Goal: Task Accomplishment & Management: Manage account settings

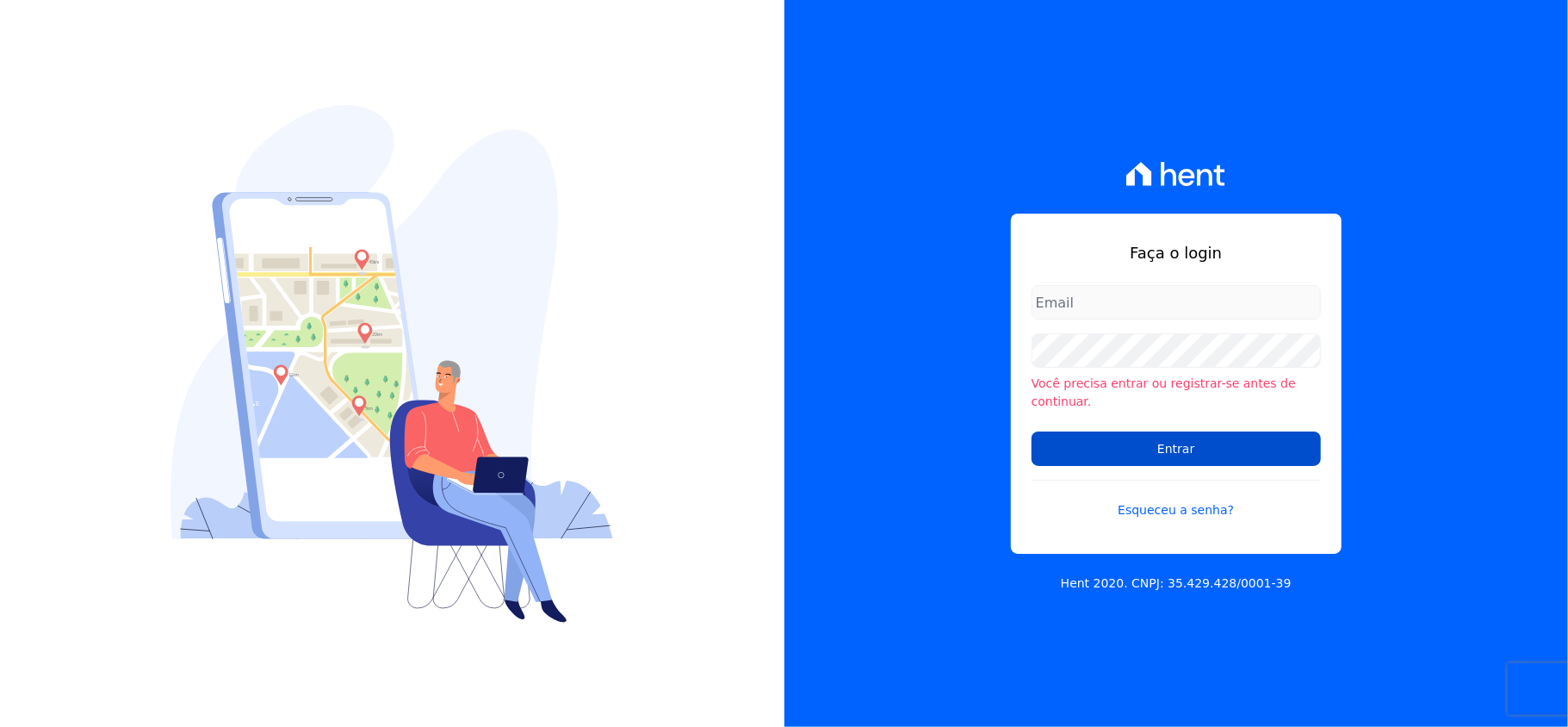
type input "[EMAIL_ADDRESS][DOMAIN_NAME]"
click at [1206, 437] on input "Entrar" at bounding box center [1176, 448] width 290 height 34
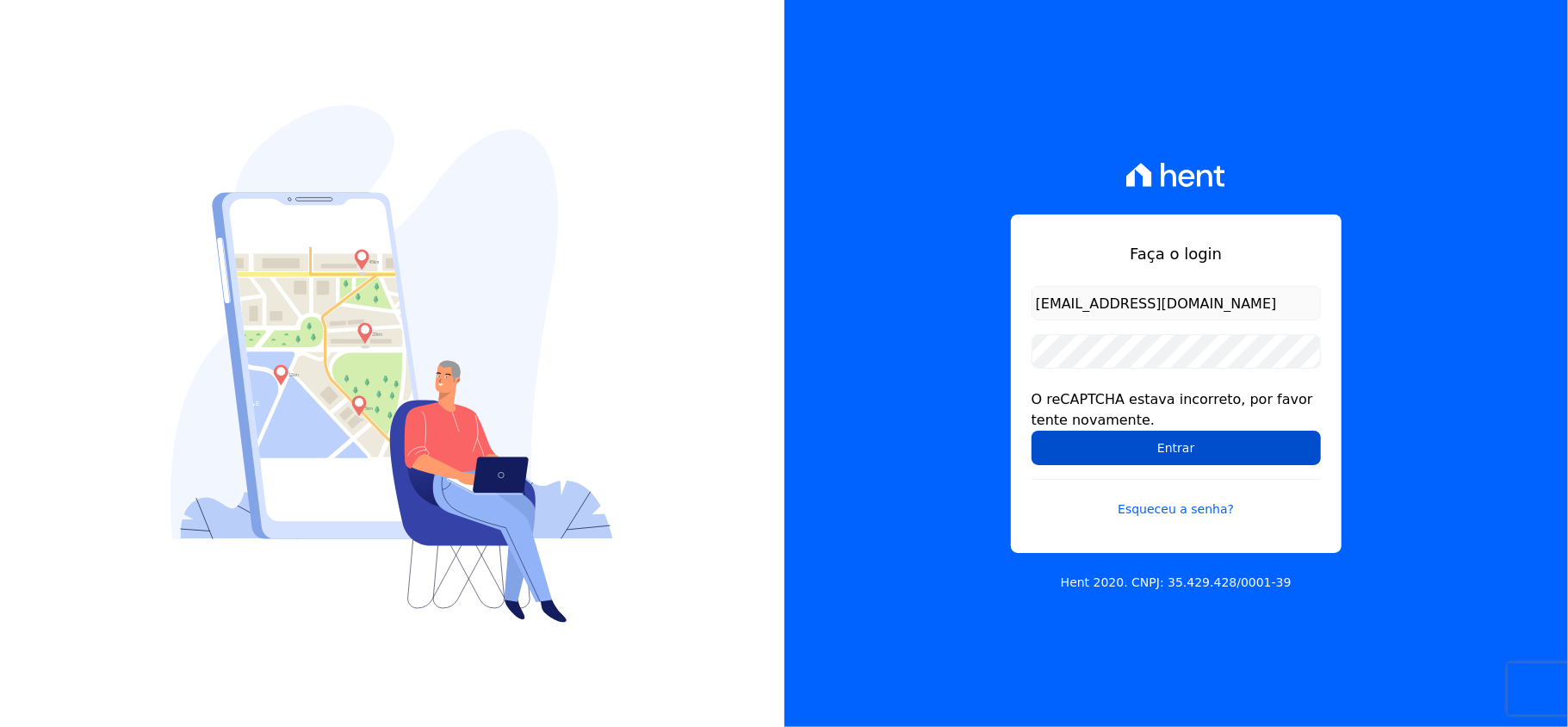
click at [1210, 445] on input "Entrar" at bounding box center [1176, 447] width 290 height 34
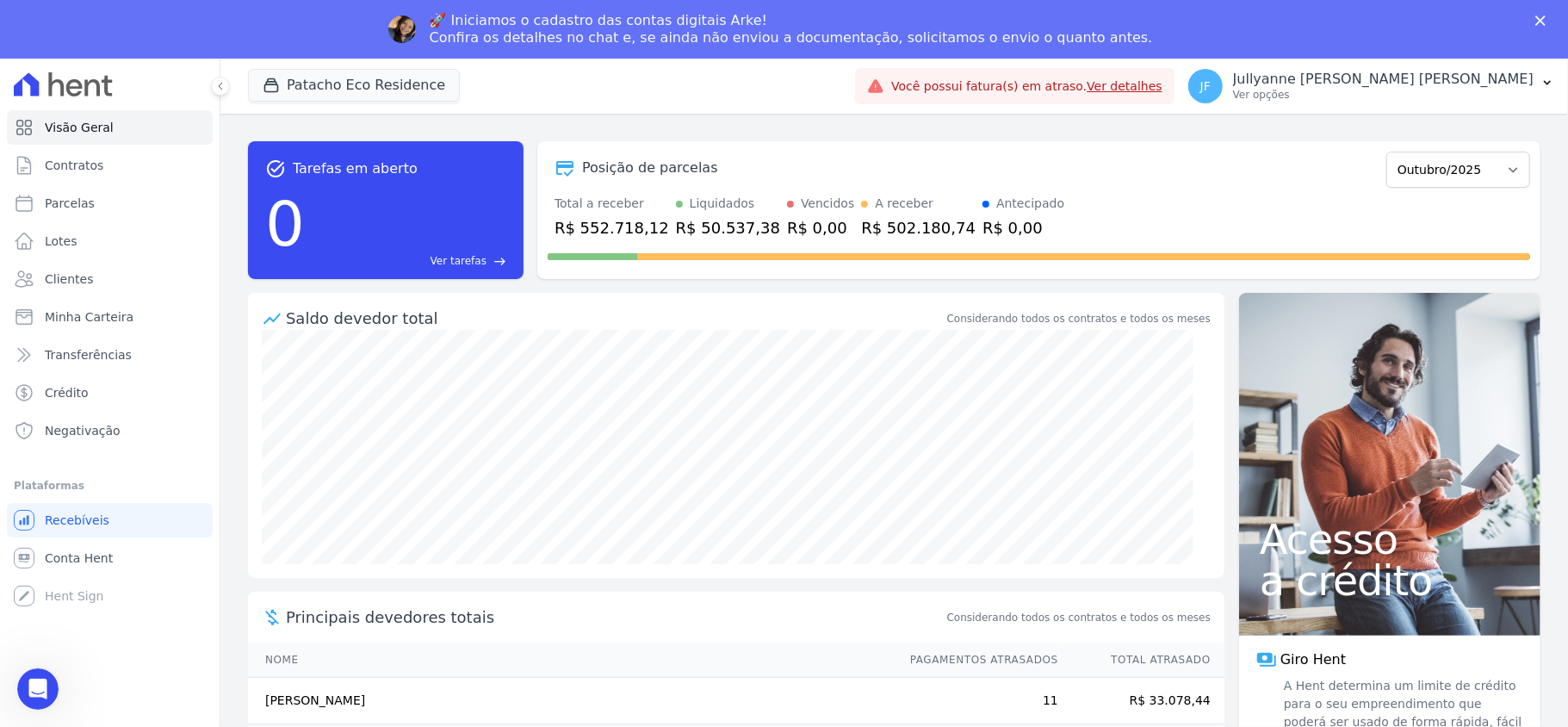
click at [1289, 26] on div "🚀 Iniciamos o cadastro das contas digitais Arke! Confira os detalhes no chat e,…" at bounding box center [784, 29] width 1568 height 45
click at [1162, 77] on div "Você possui fatura(s) em atraso. Ver detalhes" at bounding box center [1015, 86] width 295 height 19
click at [1162, 86] on link "Ver detalhes" at bounding box center [1124, 86] width 76 height 14
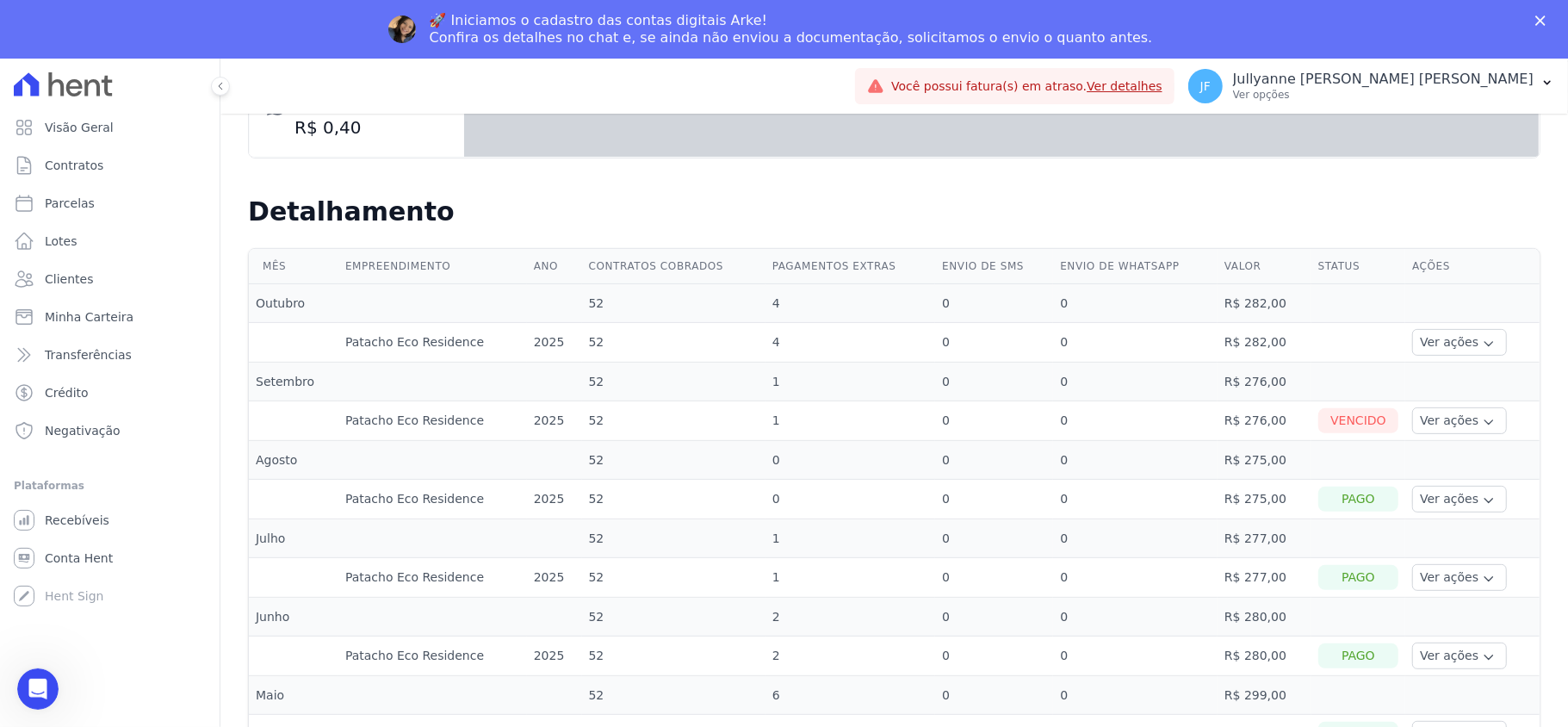
scroll to position [344, 0]
click at [1443, 344] on button "Ver ações" at bounding box center [1459, 339] width 95 height 27
click at [1441, 364] on link "Ver detalhes" at bounding box center [1457, 365] width 76 height 18
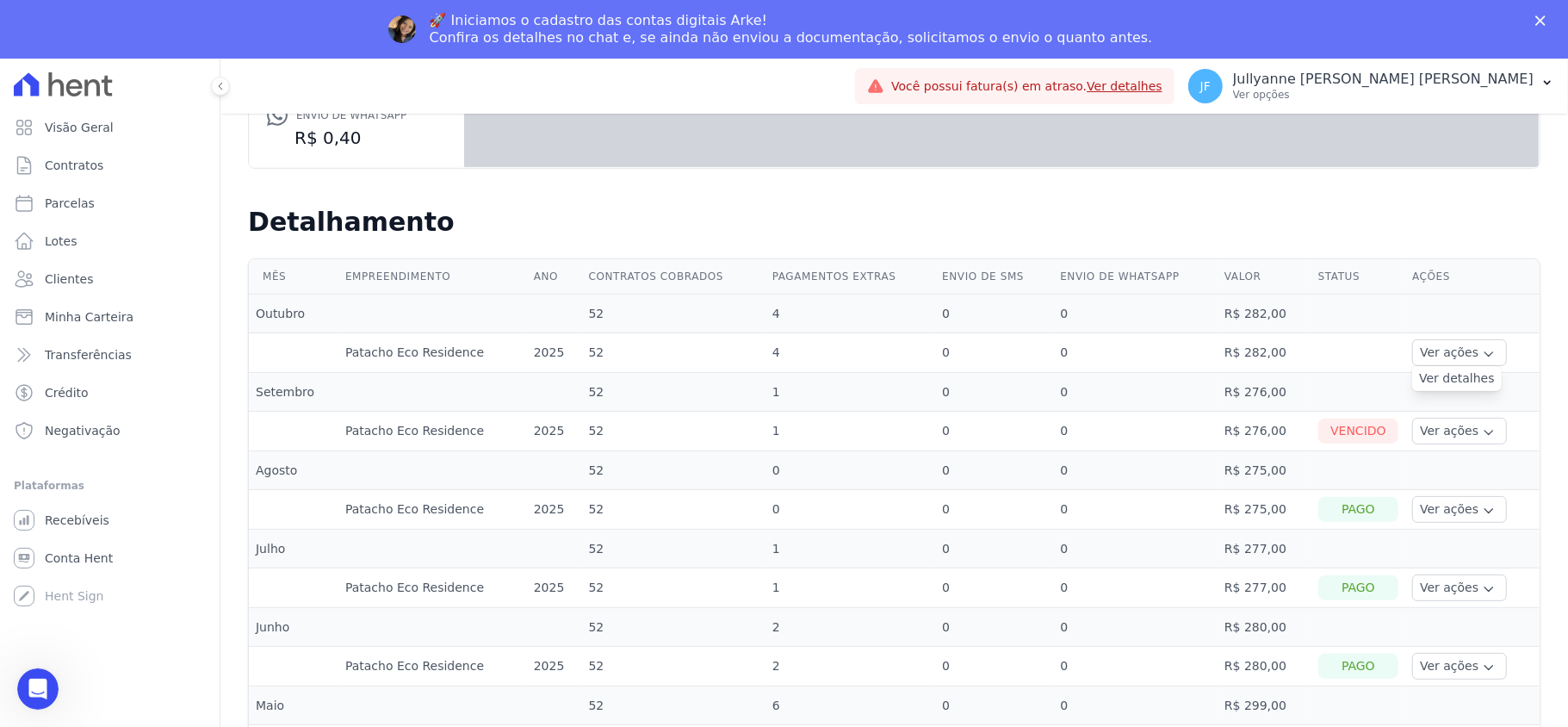
scroll to position [344, 0]
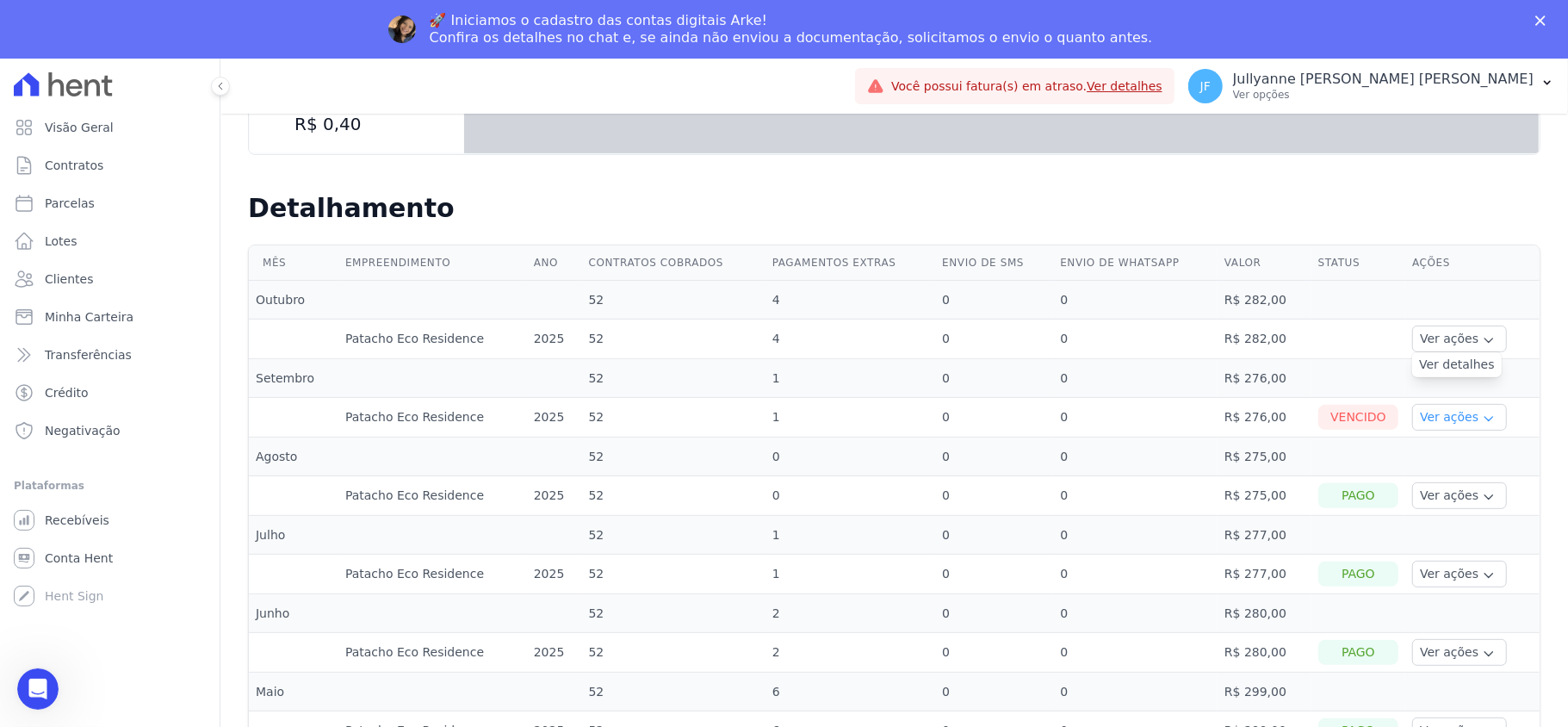
click at [1432, 427] on button "Ver ações" at bounding box center [1459, 417] width 95 height 27
click at [1442, 470] on link "Ver boleto" at bounding box center [1483, 465] width 127 height 18
